Goal: Task Accomplishment & Management: Complete application form

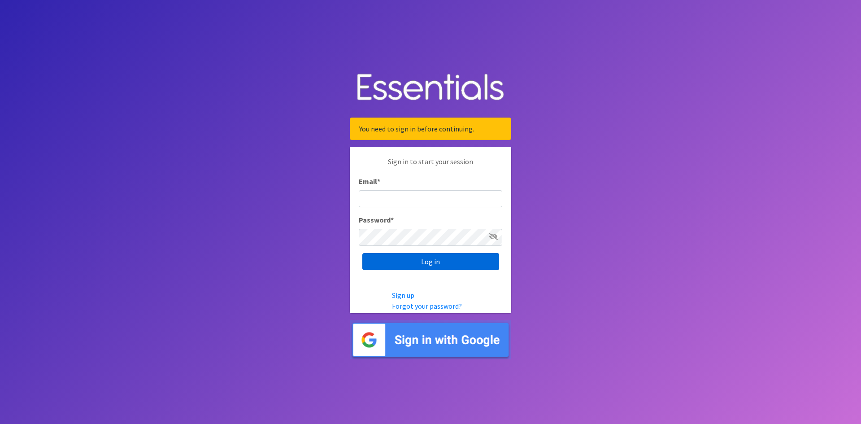
type input "[EMAIL_ADDRESS][DOMAIN_NAME]"
click at [443, 258] on input "Log in" at bounding box center [431, 261] width 137 height 17
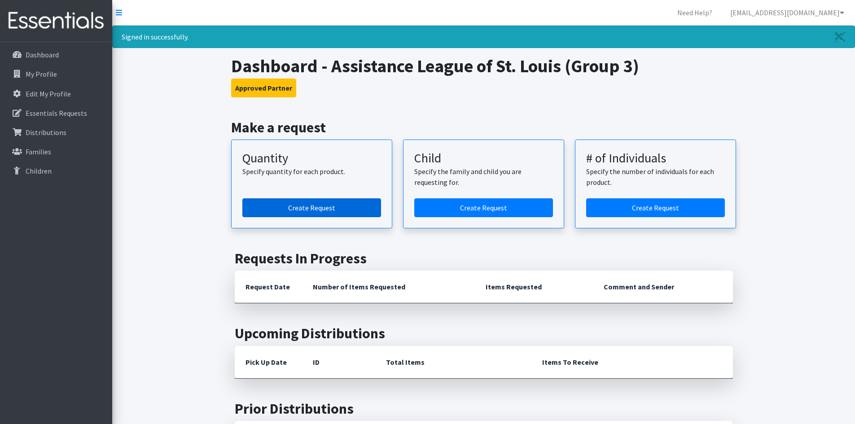
click at [335, 205] on link "Create Request" at bounding box center [311, 207] width 139 height 19
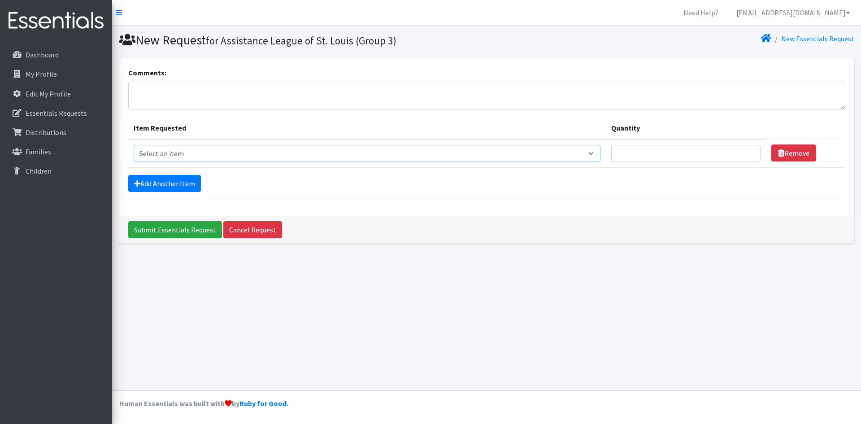
click at [597, 153] on select "Select an item Period Supplies: Mixed Kits (order by bag) Applicator-free tampo…" at bounding box center [367, 153] width 467 height 17
select select "8796"
click at [134, 145] on select "Select an item Period Supplies: Mixed Kits (order by bag) Applicator-free tampo…" at bounding box center [367, 153] width 467 height 17
click at [683, 156] on input "Quantity" at bounding box center [686, 153] width 149 height 17
type input "6"
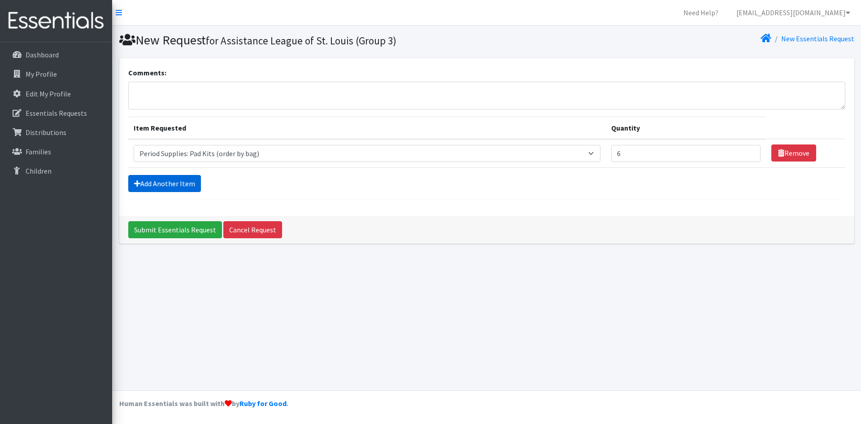
click at [182, 181] on link "Add Another Item" at bounding box center [164, 183] width 73 height 17
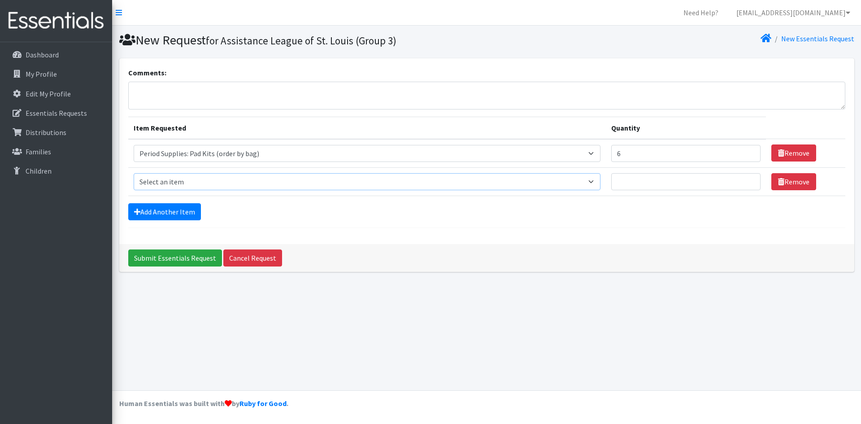
click at [177, 181] on select "Select an item Period Supplies: Mixed Kits (order by bag) Applicator-free tampo…" at bounding box center [367, 181] width 467 height 17
select select "8797"
click at [134, 173] on select "Select an item Period Supplies: Mixed Kits (order by bag) Applicator-free tampo…" at bounding box center [367, 181] width 467 height 17
click at [650, 183] on input "Quantity" at bounding box center [686, 181] width 149 height 17
type input "2"
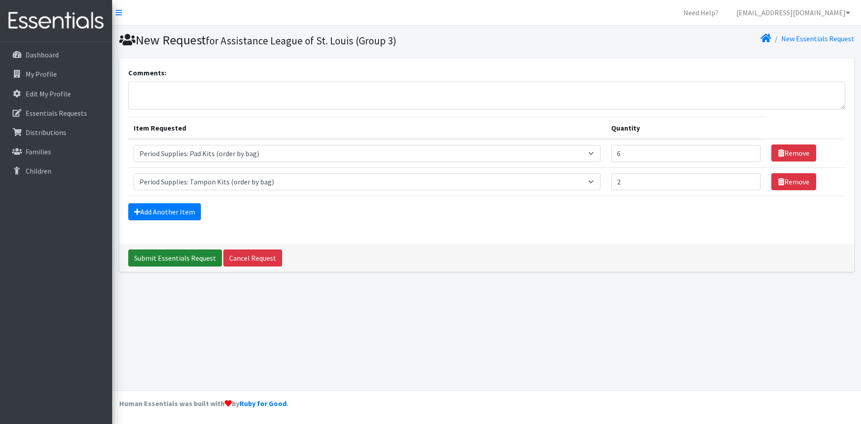
click at [182, 254] on input "Submit Essentials Request" at bounding box center [175, 257] width 94 height 17
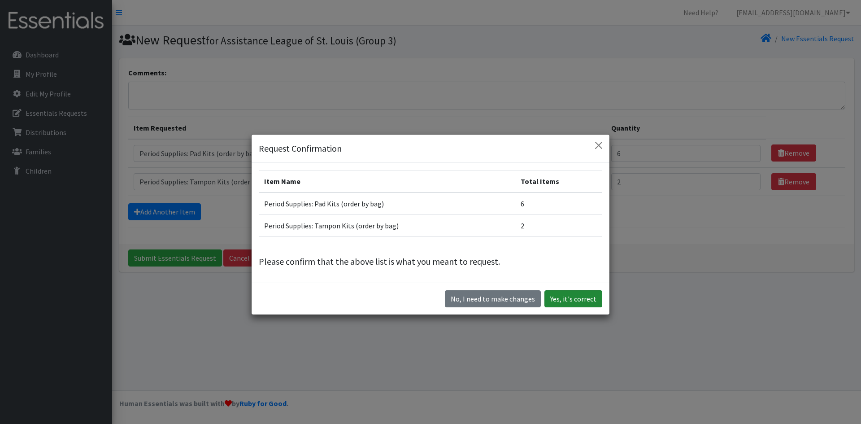
click at [572, 296] on button "Yes, it's correct" at bounding box center [574, 298] width 58 height 17
